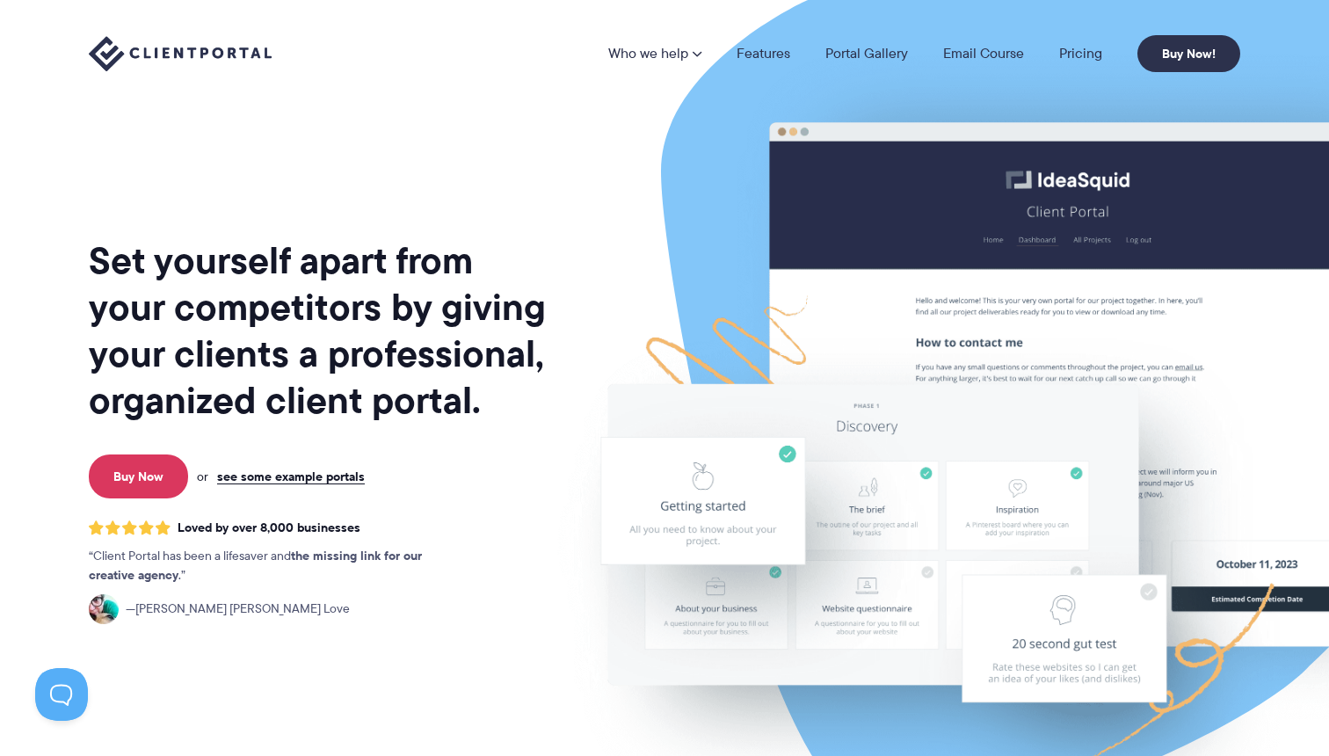
click at [1055, 50] on li "Pricing" at bounding box center [1080, 54] width 78 height 14
click at [1077, 50] on link "Pricing" at bounding box center [1080, 54] width 43 height 14
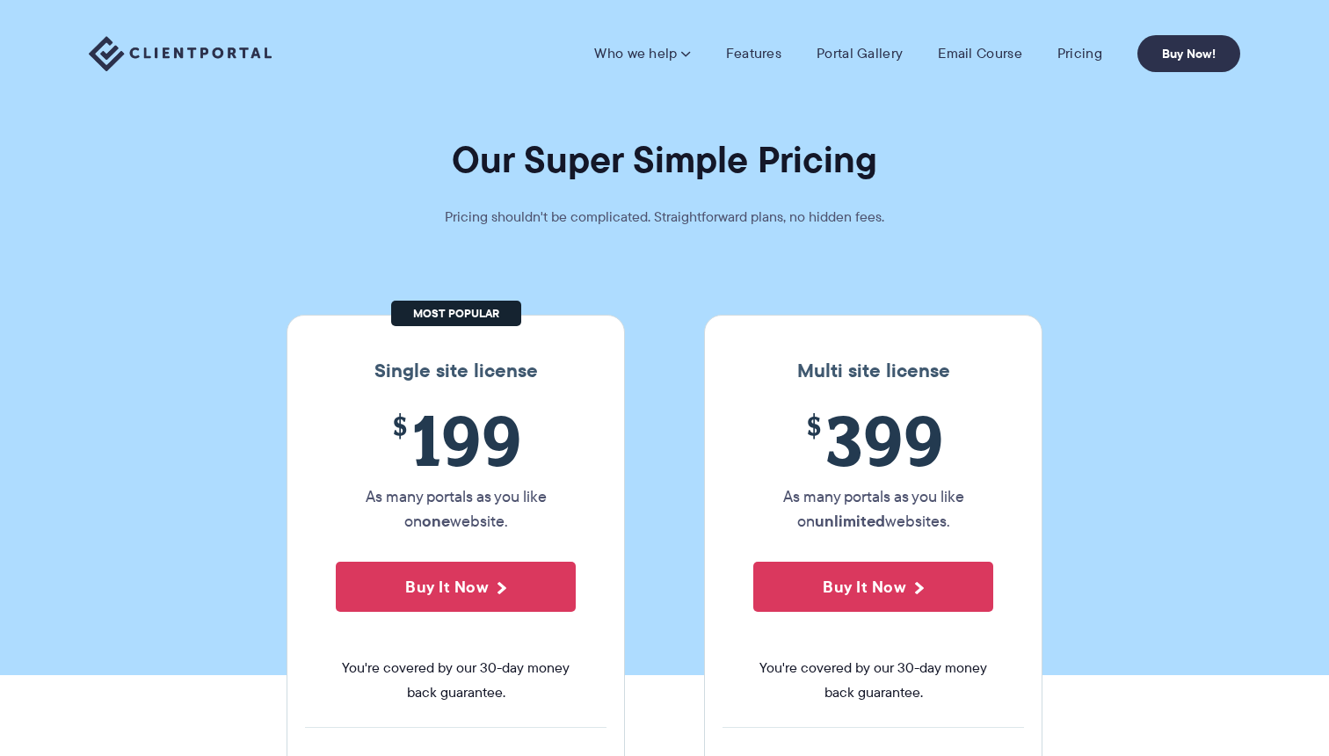
click at [990, 222] on section "Our Super Simple Pricing Pricing shouldn't be complicated. Straightforward plan…" at bounding box center [664, 337] width 1329 height 675
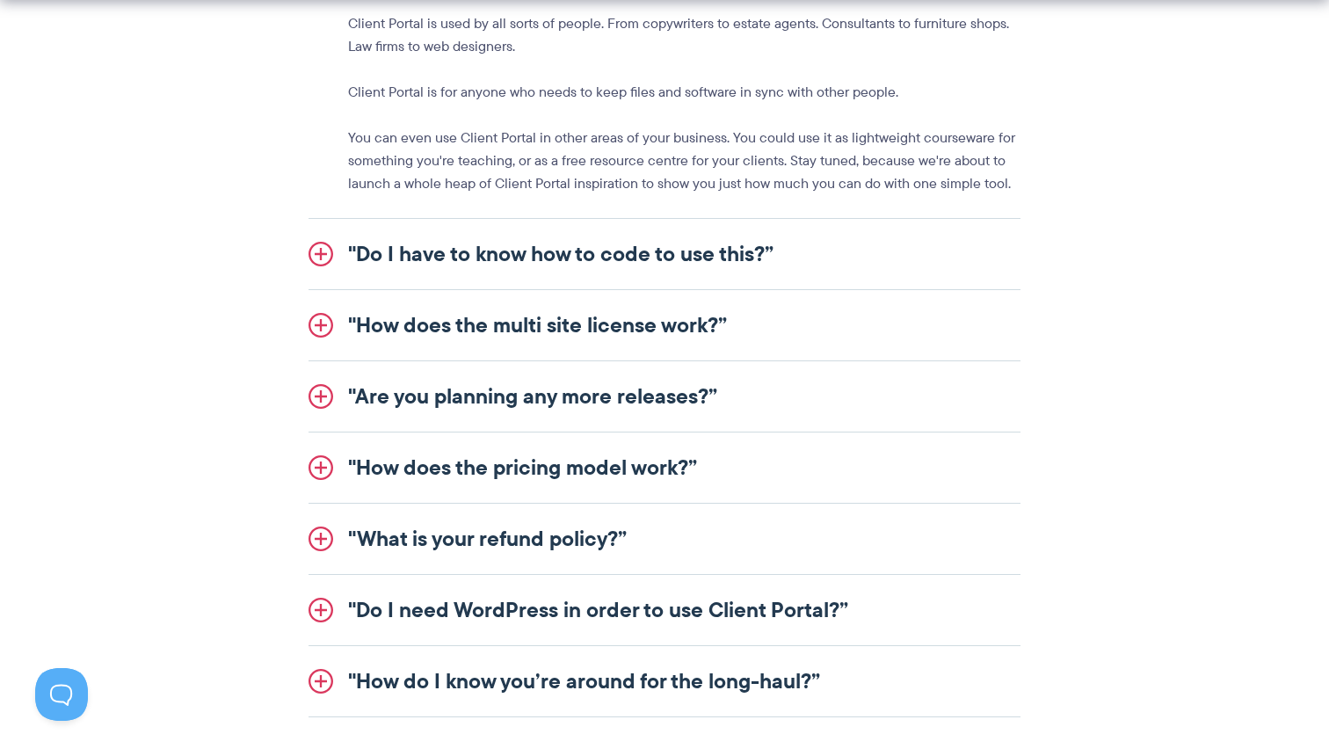
scroll to position [2154, 0]
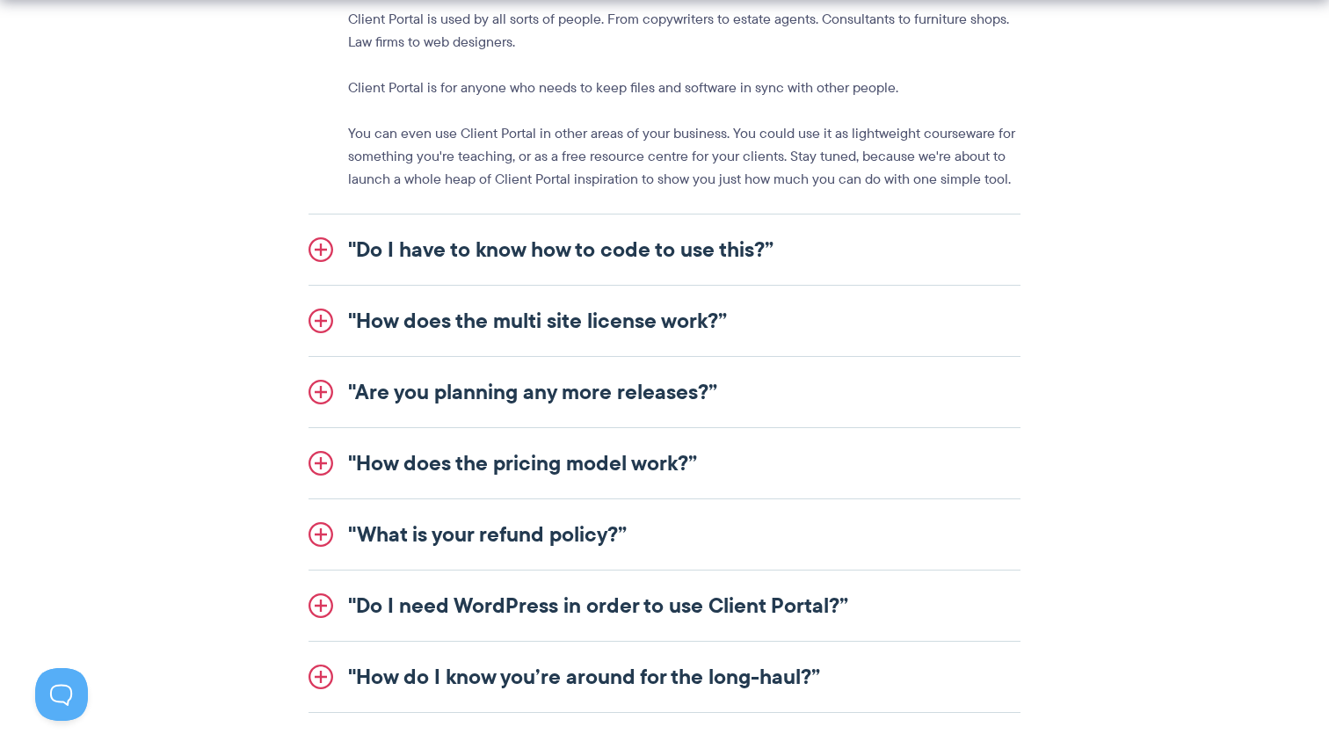
click at [685, 239] on link ""Do I have to know how to code to use this?”" at bounding box center [664, 249] width 712 height 70
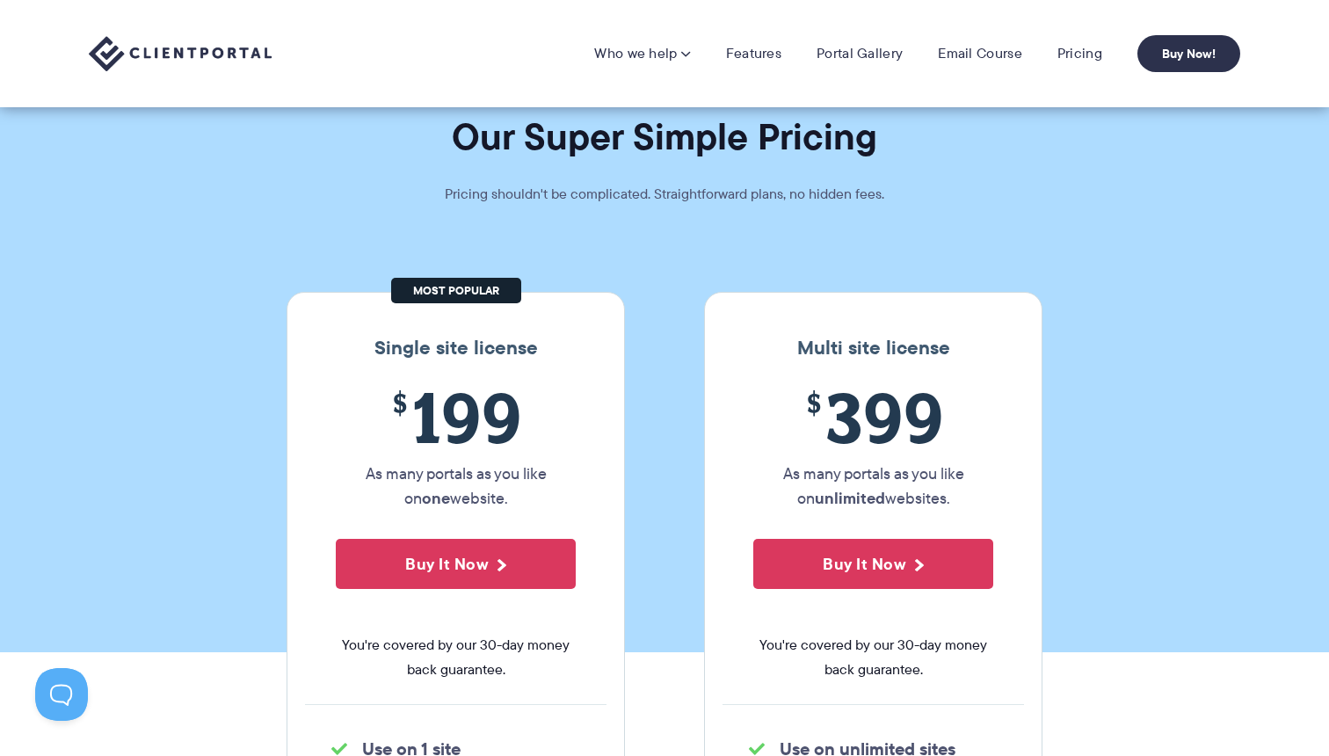
scroll to position [0, 0]
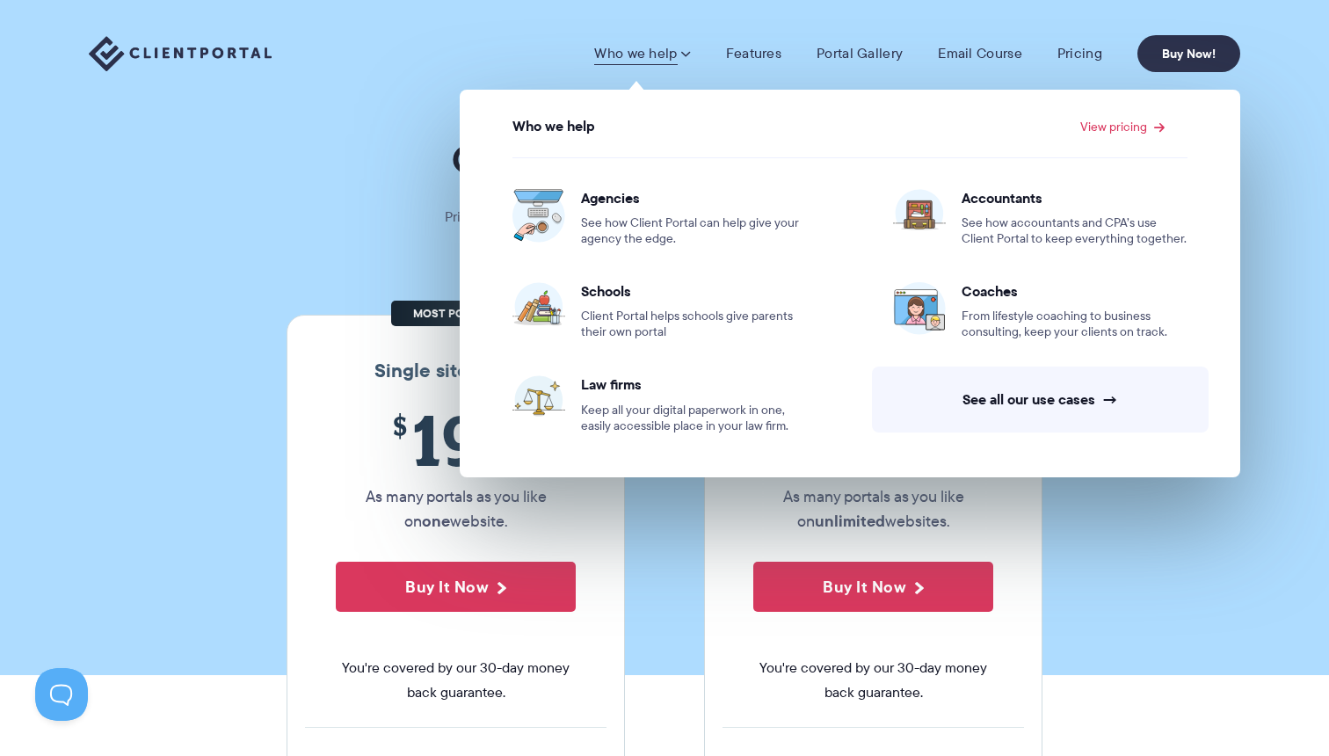
click at [265, 36] on img at bounding box center [180, 54] width 183 height 36
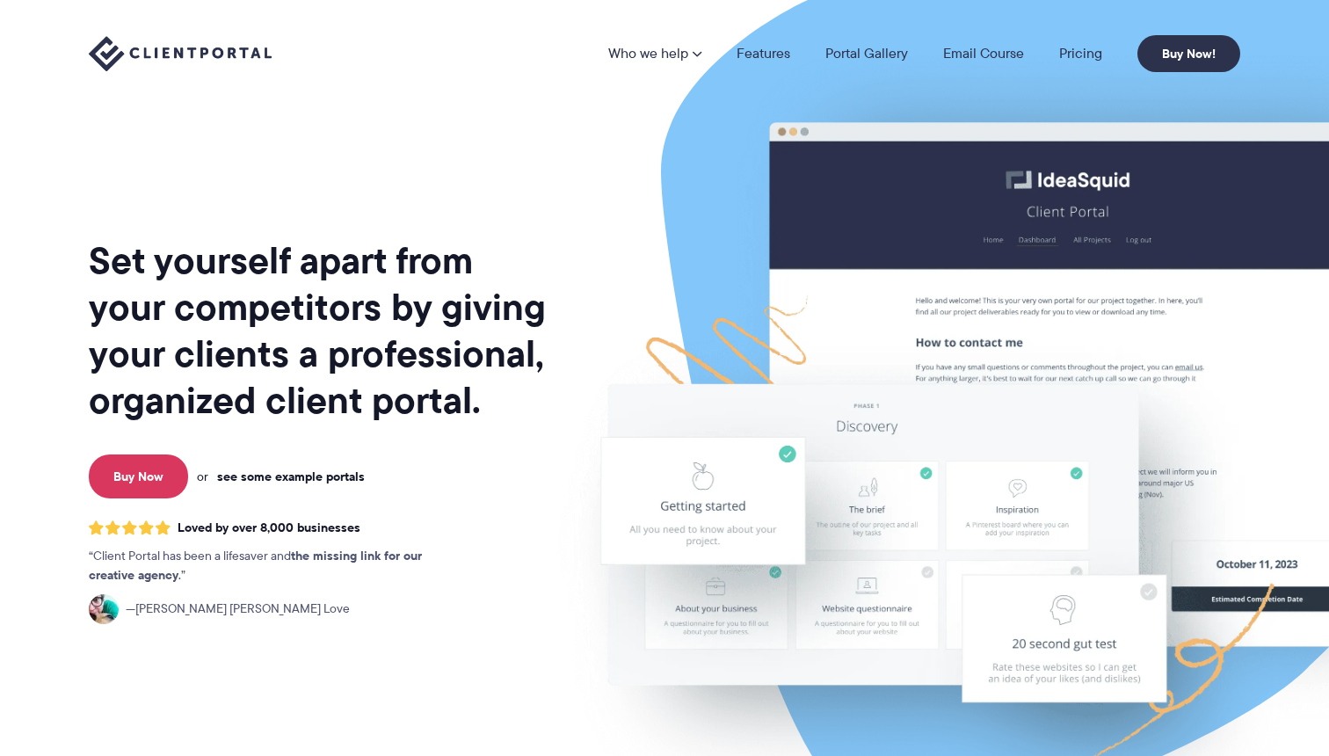
click at [253, 484] on link "see some example portals" at bounding box center [291, 476] width 148 height 16
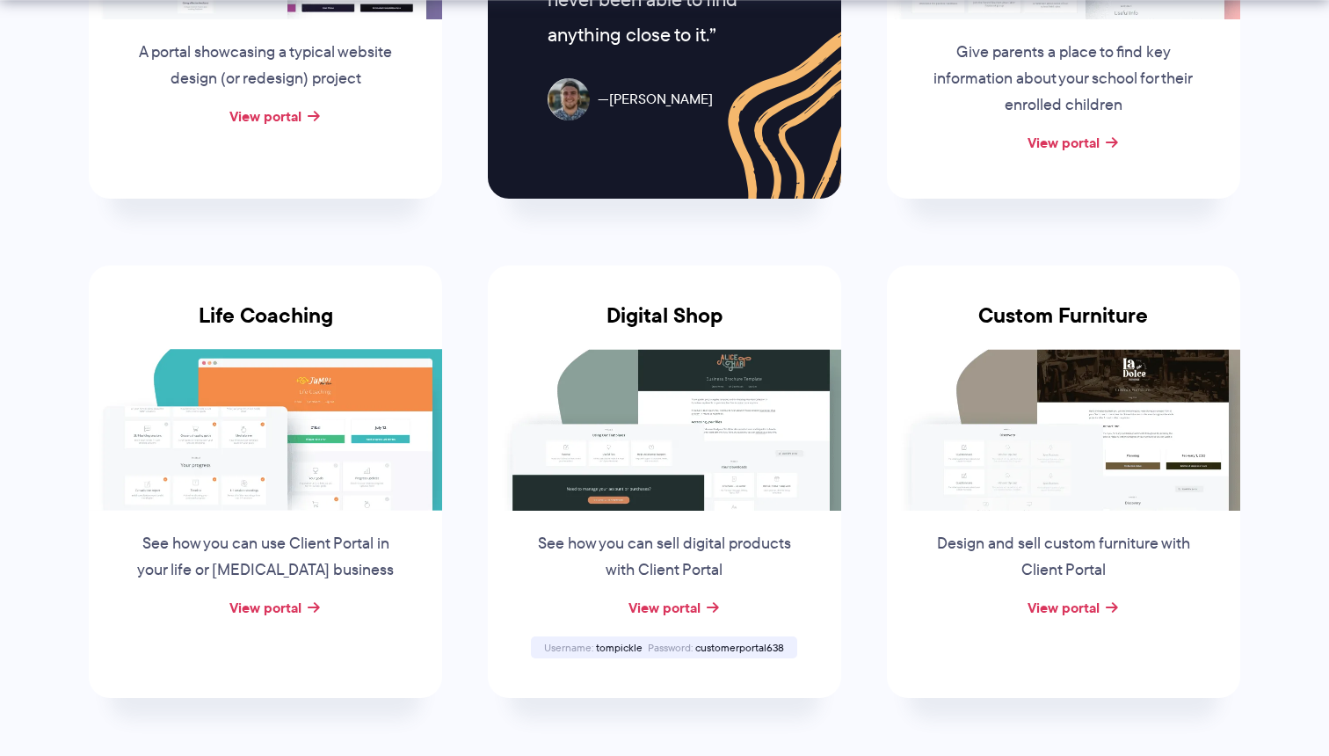
scroll to position [1143, 0]
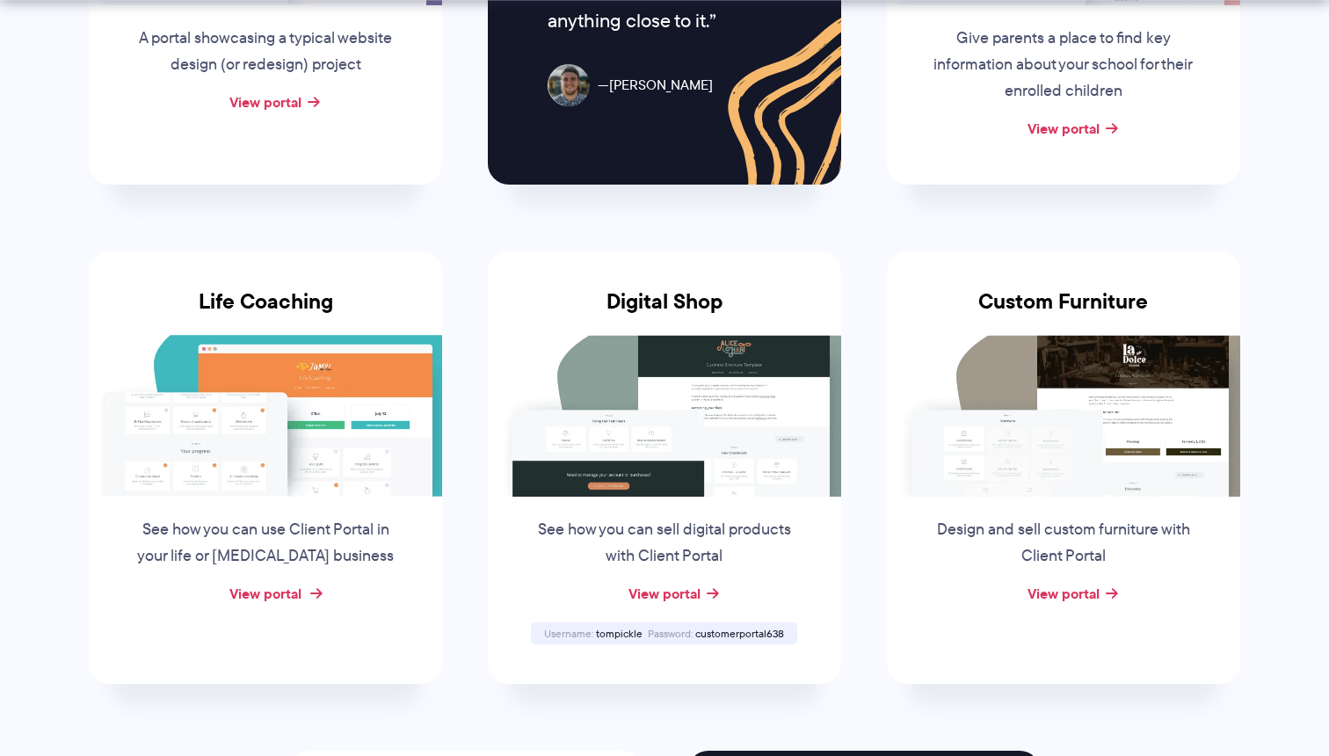
click at [271, 588] on link "View portal" at bounding box center [265, 593] width 72 height 21
